Goal: Task Accomplishment & Management: Use online tool/utility

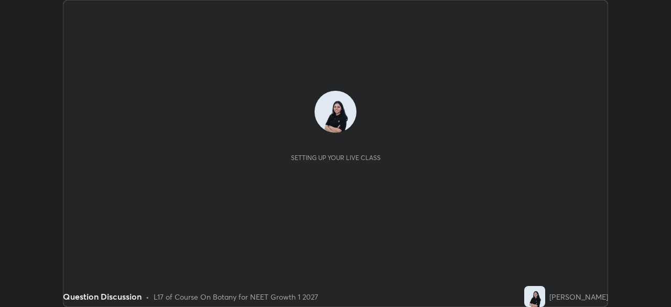
scroll to position [307, 671]
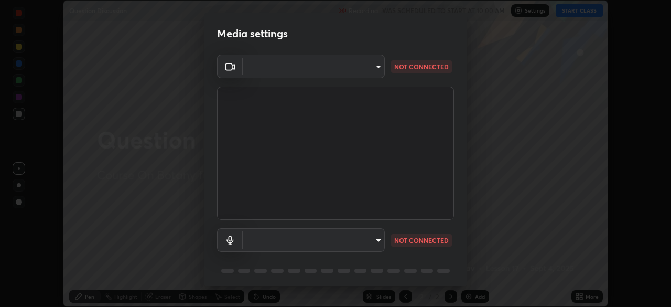
type input "8428e2be8a3e3f13974341e33778a08111258fb38798500ded61d344a6a8a77e"
type input "default"
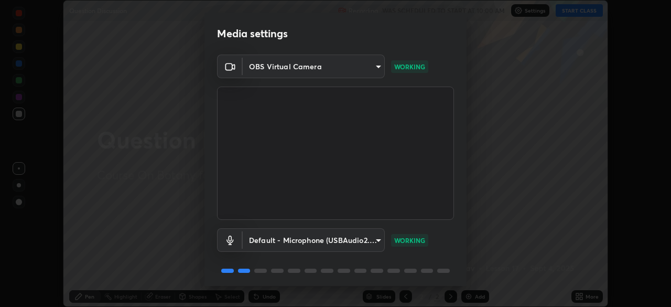
scroll to position [37, 0]
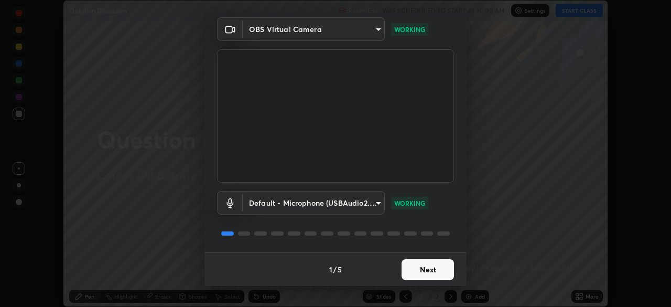
click at [431, 272] on button "Next" at bounding box center [428, 269] width 52 height 21
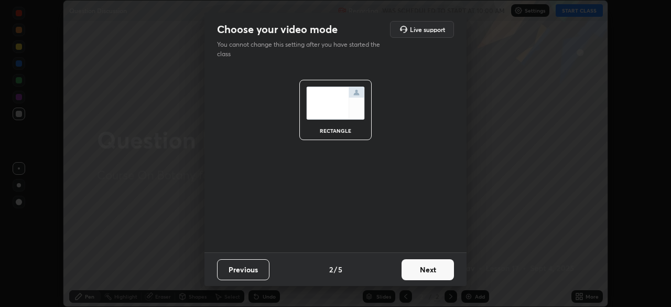
scroll to position [0, 0]
click at [428, 273] on button "Next" at bounding box center [428, 269] width 52 height 21
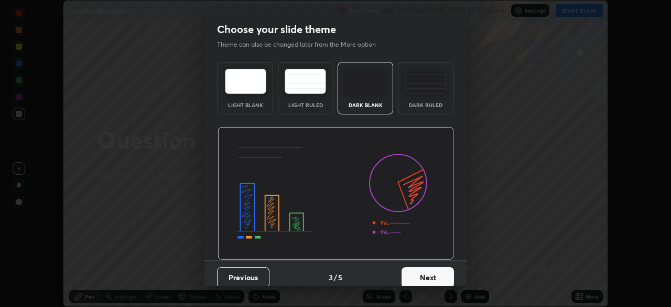
click at [427, 273] on button "Next" at bounding box center [428, 277] width 52 height 21
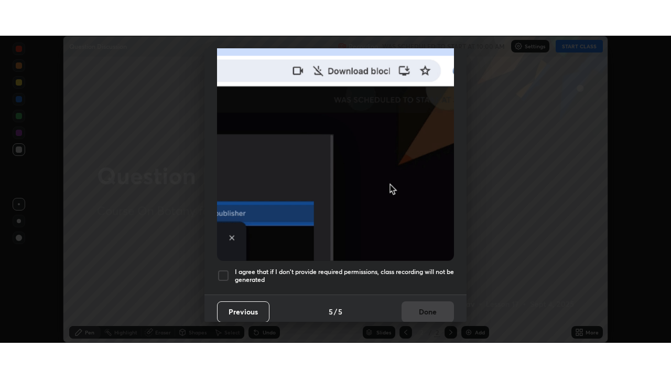
scroll to position [251, 0]
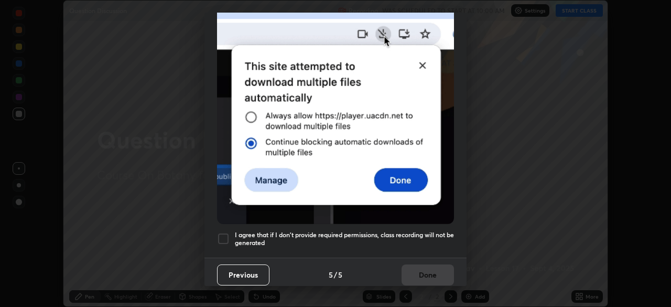
click at [223, 233] on div at bounding box center [223, 238] width 13 height 13
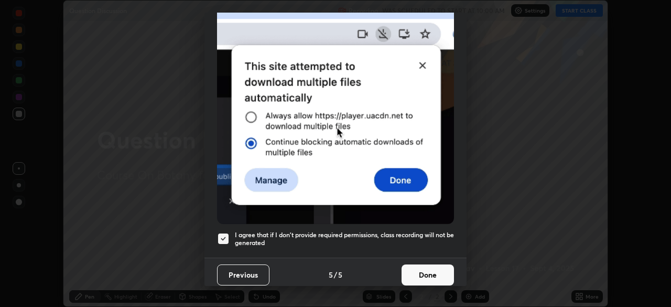
click at [423, 268] on button "Done" at bounding box center [428, 274] width 52 height 21
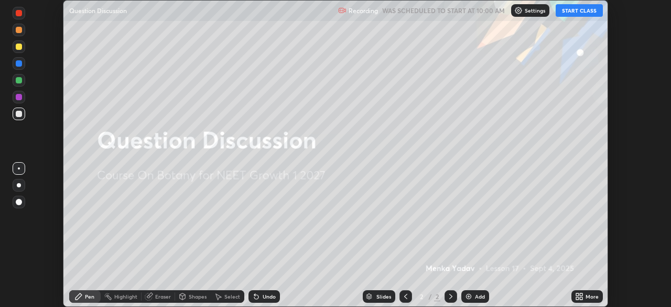
click at [601, 10] on button "START CLASS" at bounding box center [579, 10] width 47 height 13
click at [592, 296] on div "More" at bounding box center [592, 296] width 13 height 5
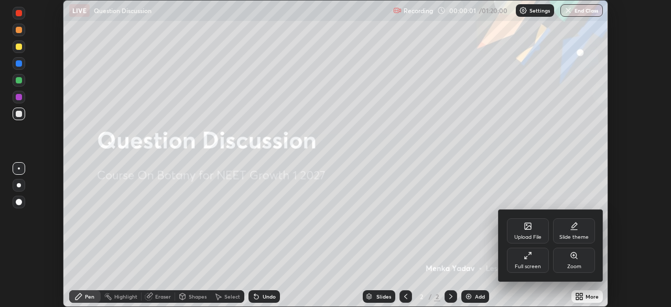
click at [536, 261] on div "Full screen" at bounding box center [528, 260] width 42 height 25
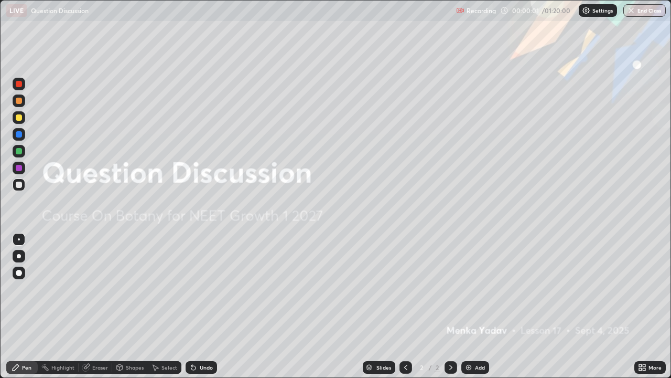
scroll to position [378, 671]
